Goal: Task Accomplishment & Management: Manage account settings

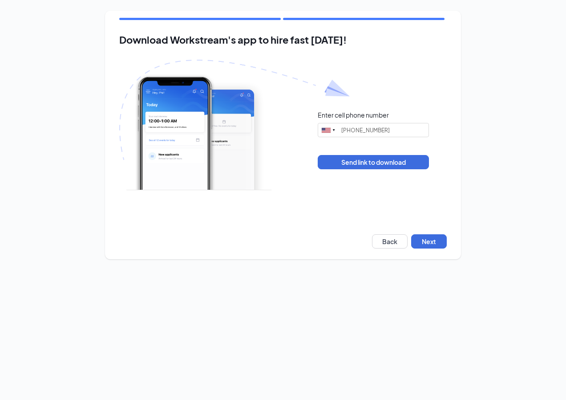
type input "(312) 375-3073"
click at [432, 239] on button "Next" at bounding box center [429, 241] width 36 height 14
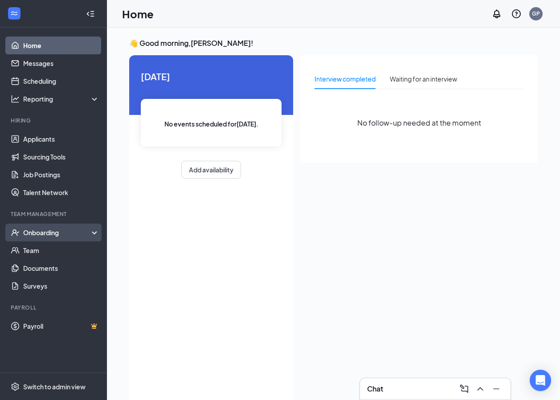
click at [47, 233] on div "Onboarding" at bounding box center [57, 232] width 69 height 9
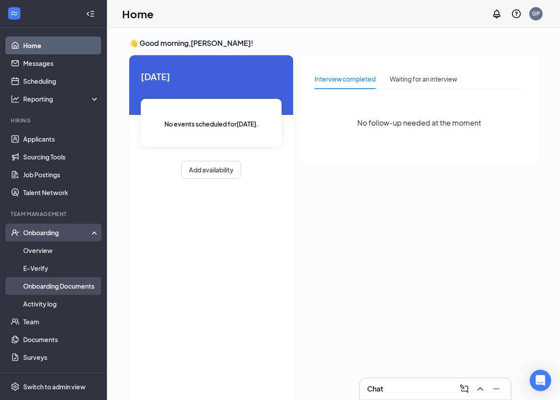
click at [54, 285] on link "Onboarding Documents" at bounding box center [61, 286] width 76 height 18
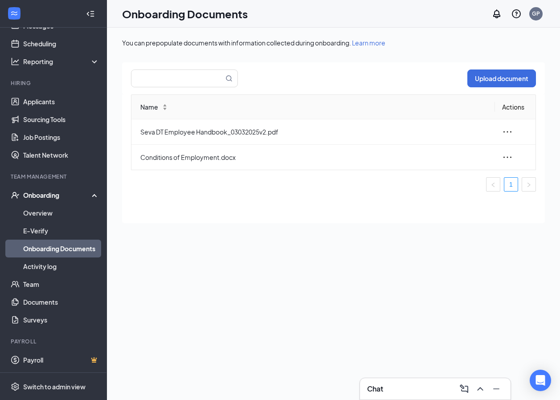
click at [46, 195] on div "Onboarding" at bounding box center [57, 195] width 69 height 9
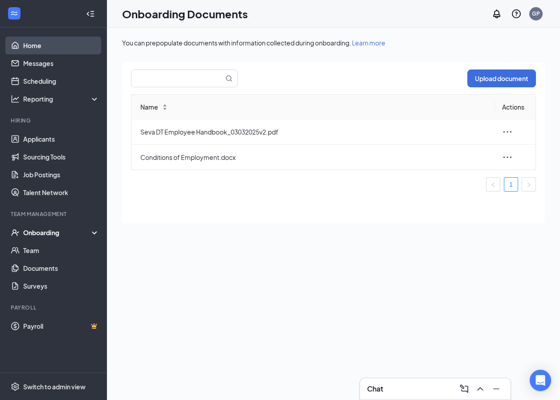
click at [32, 45] on link "Home" at bounding box center [61, 46] width 76 height 18
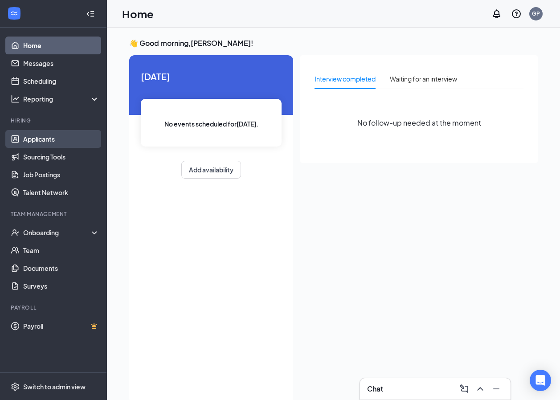
click at [40, 138] on link "Applicants" at bounding box center [61, 139] width 76 height 18
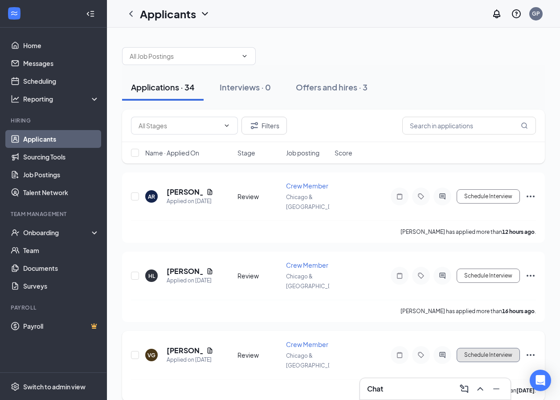
click at [483, 356] on button "Schedule Interview" at bounding box center [487, 355] width 63 height 14
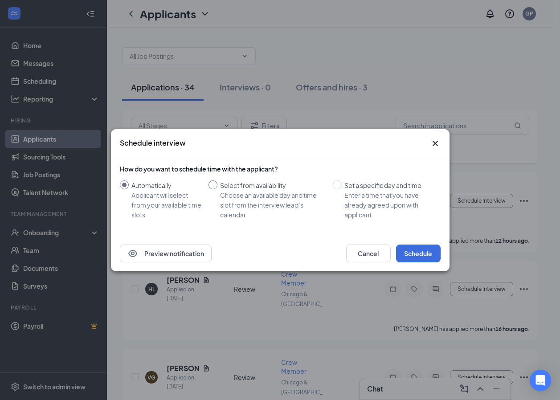
click at [212, 183] on input "Select from availability Choose an available day and time slot from the intervi…" at bounding box center [212, 184] width 9 height 9
radio input "true"
radio input "false"
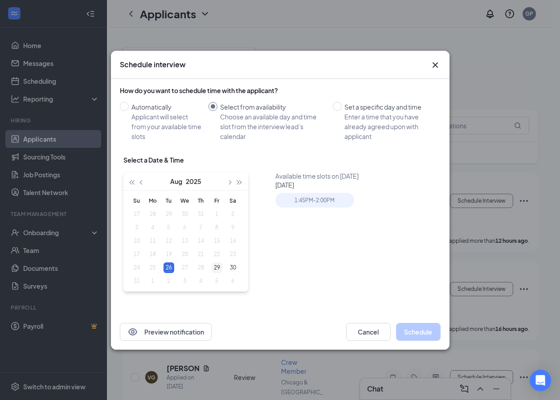
click at [216, 267] on div "29" at bounding box center [217, 267] width 11 height 11
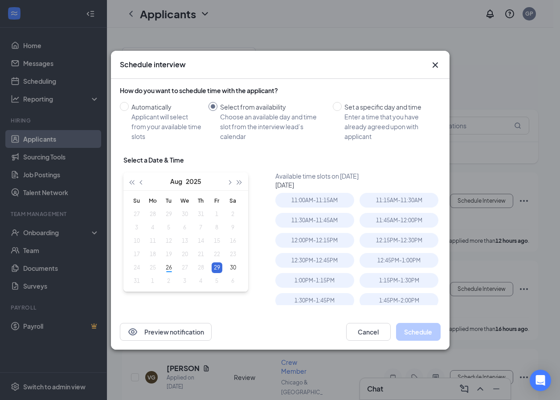
type input "[DATE]"
click at [307, 261] on div "12:30PM - 12:45PM" at bounding box center [314, 260] width 79 height 15
click at [413, 330] on button "Schedule" at bounding box center [418, 332] width 45 height 18
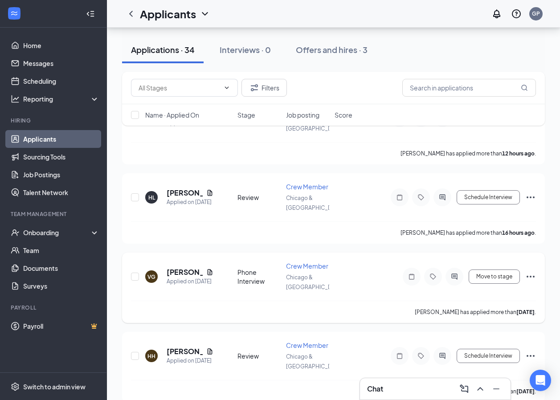
scroll to position [89, 0]
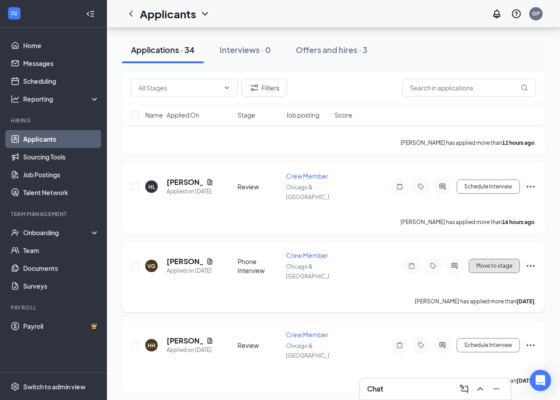
click at [499, 265] on button "Move to stage" at bounding box center [493, 266] width 51 height 14
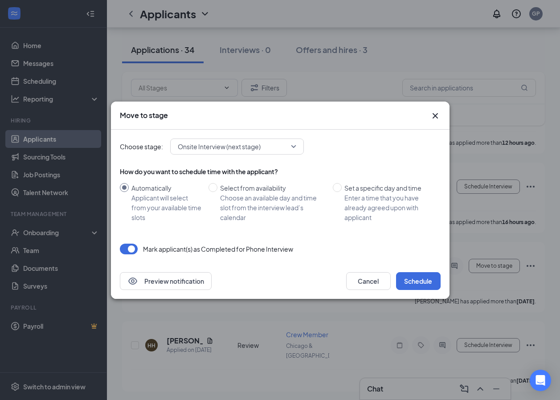
click at [294, 144] on span "Onsite Interview (next stage)" at bounding box center [237, 146] width 118 height 13
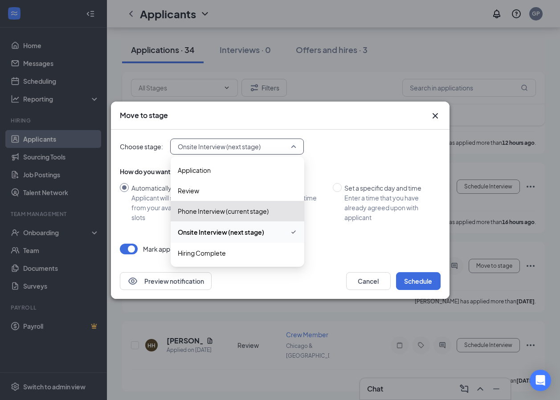
click at [236, 231] on span "Onsite Interview (next stage)" at bounding box center [221, 232] width 86 height 10
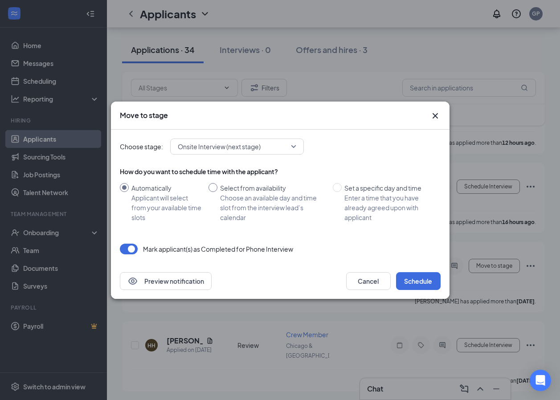
click at [215, 188] on input "Select from availability Choose an available day and time slot from the intervi…" at bounding box center [212, 187] width 9 height 9
radio input "true"
radio input "false"
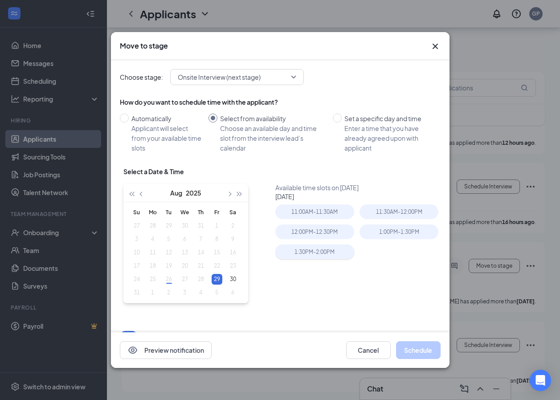
type input "[DATE]"
click at [305, 232] on div "12:00PM - 12:30PM" at bounding box center [314, 231] width 79 height 15
click at [415, 350] on button "Schedule" at bounding box center [418, 350] width 45 height 18
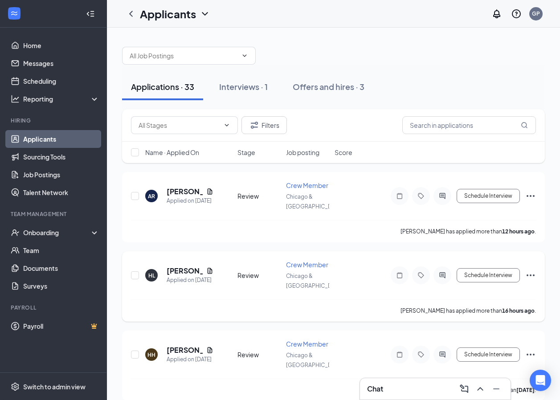
scroll to position [0, 0]
click at [229, 87] on div "Interviews · 1" at bounding box center [243, 86] width 49 height 11
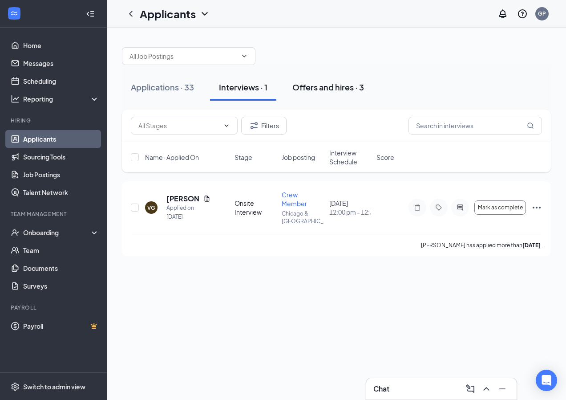
click at [329, 87] on div "Offers and hires · 3" at bounding box center [329, 86] width 72 height 11
